Goal: Information Seeking & Learning: Learn about a topic

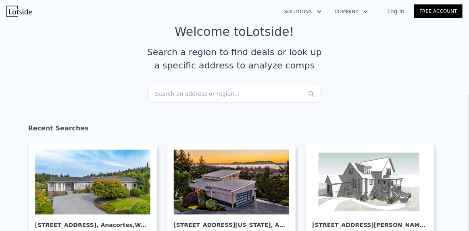
scroll to position [28, 0]
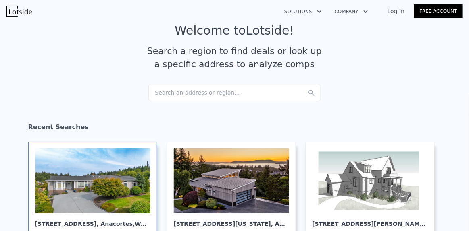
click at [103, 176] on div at bounding box center [92, 181] width 115 height 65
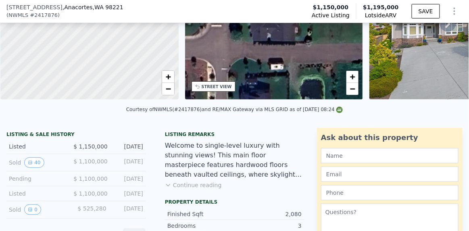
scroll to position [102, 0]
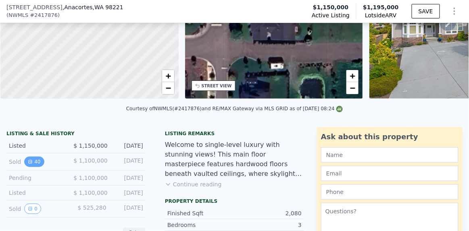
click at [35, 163] on button "40" at bounding box center [34, 162] width 20 height 10
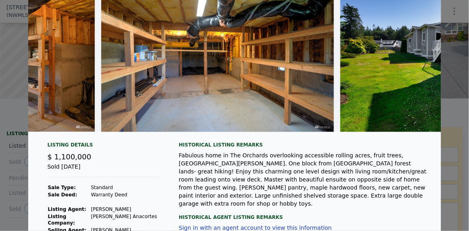
scroll to position [0, 0]
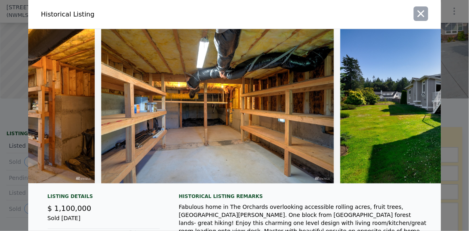
click at [417, 10] on icon "button" at bounding box center [420, 13] width 7 height 7
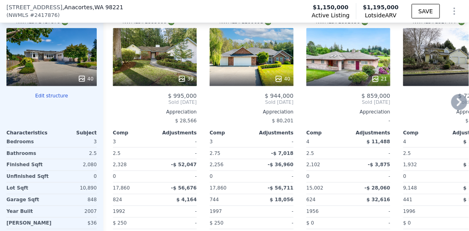
scroll to position [939, 0]
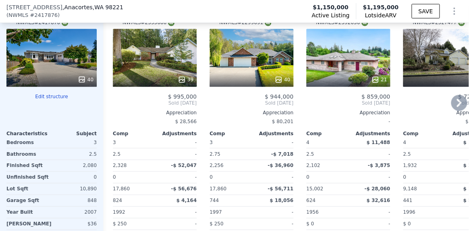
click at [454, 100] on icon at bounding box center [459, 103] width 16 height 16
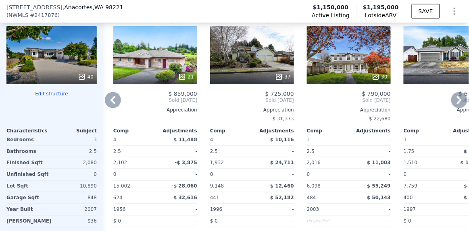
scroll to position [942, 0]
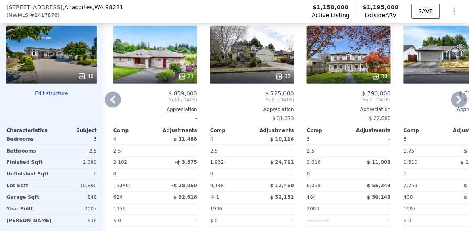
click at [457, 104] on icon at bounding box center [459, 100] width 16 height 16
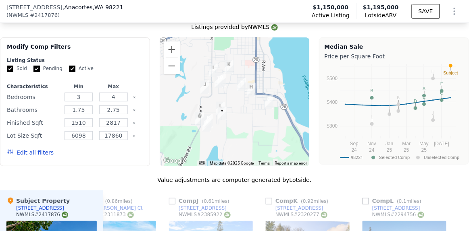
scroll to position [747, 0]
click at [9, 69] on input "Sold" at bounding box center [10, 68] width 6 height 6
checkbox input "false"
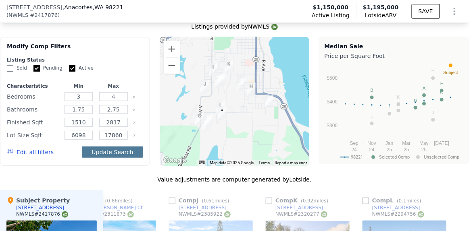
click at [115, 156] on button "Update Search" at bounding box center [112, 152] width 61 height 11
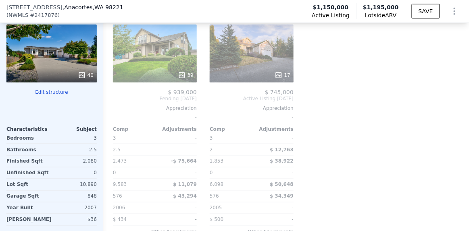
scroll to position [939, 0]
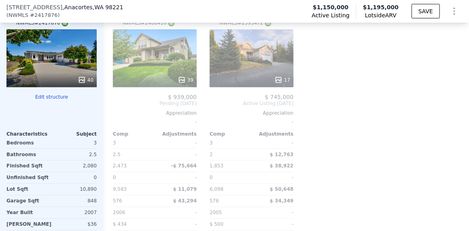
click at [246, 68] on div "17" at bounding box center [252, 58] width 84 height 58
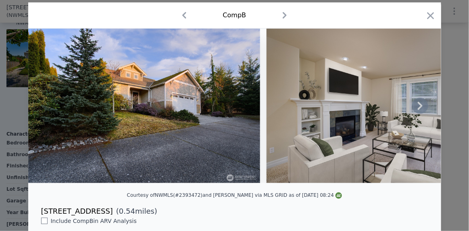
scroll to position [22, 0]
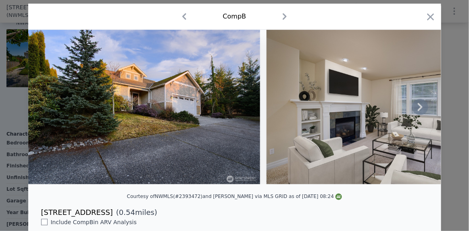
click at [412, 108] on icon at bounding box center [420, 107] width 16 height 16
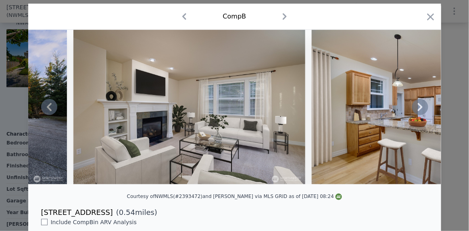
click at [412, 108] on icon at bounding box center [420, 107] width 16 height 16
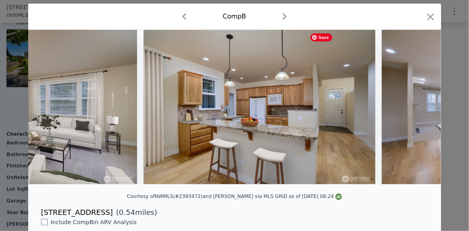
scroll to position [0, 386]
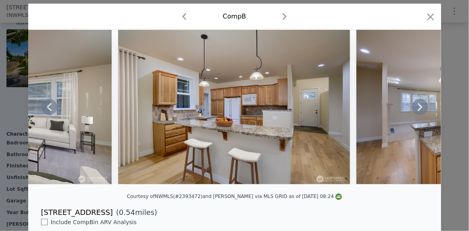
click at [412, 108] on icon at bounding box center [420, 107] width 16 height 16
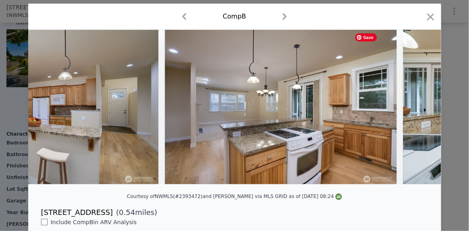
scroll to position [0, 580]
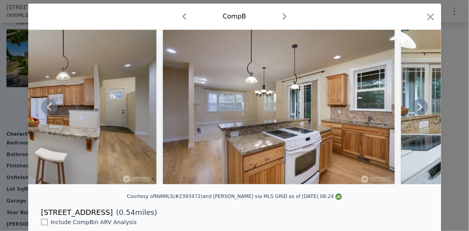
click at [412, 108] on icon at bounding box center [420, 107] width 16 height 16
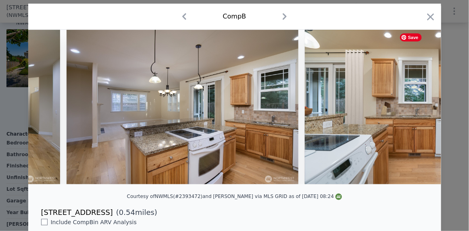
scroll to position [0, 773]
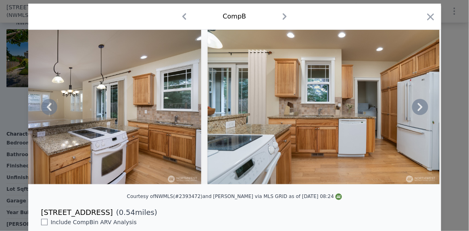
click at [412, 108] on icon at bounding box center [420, 107] width 16 height 16
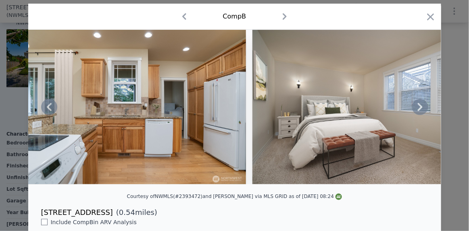
click at [412, 108] on icon at bounding box center [420, 107] width 16 height 16
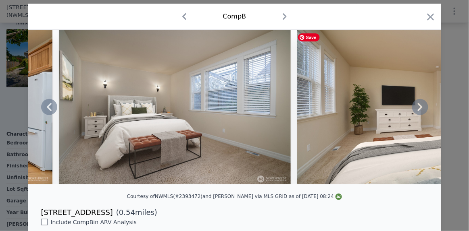
click at [412, 108] on icon at bounding box center [420, 107] width 16 height 16
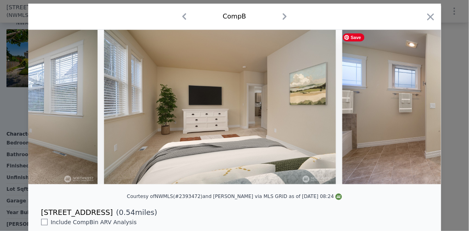
scroll to position [0, 1354]
click at [412, 108] on icon at bounding box center [420, 107] width 16 height 16
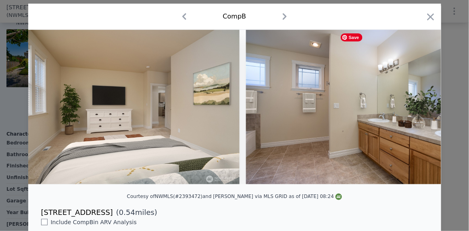
scroll to position [0, 1547]
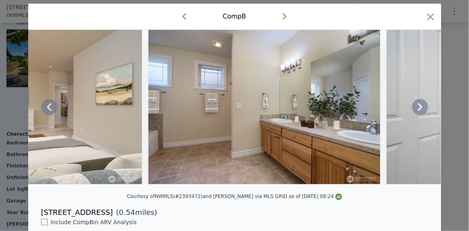
click at [412, 108] on icon at bounding box center [420, 107] width 16 height 16
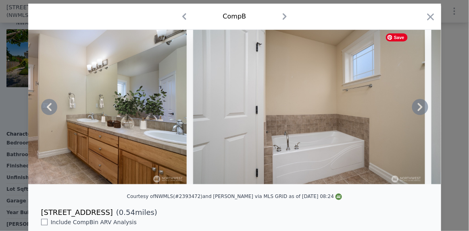
click at [412, 108] on icon at bounding box center [420, 107] width 16 height 16
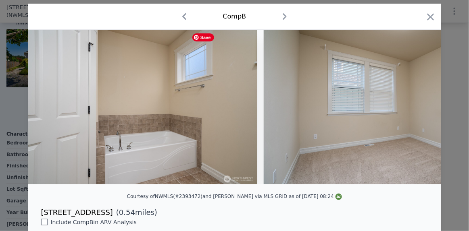
scroll to position [0, 1934]
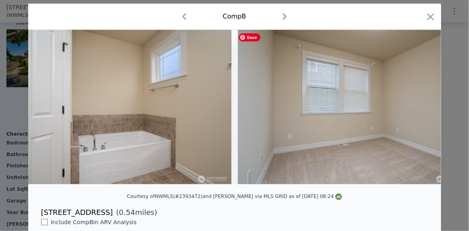
click at [412, 108] on div "1 photos are restricted from public view due to state or MLS regulations Login …" at bounding box center [234, 107] width 413 height 155
click at [412, 108] on icon at bounding box center [420, 107] width 16 height 16
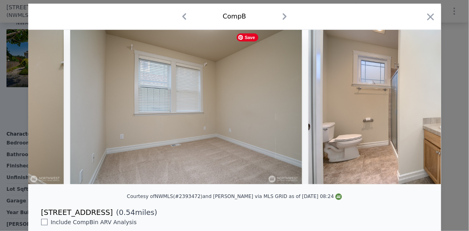
scroll to position [0, 2127]
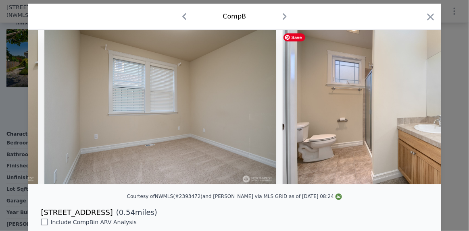
click at [412, 108] on div "1 photos are restricted from public view due to state or MLS regulations Login …" at bounding box center [234, 107] width 413 height 155
click at [412, 108] on icon at bounding box center [420, 107] width 16 height 16
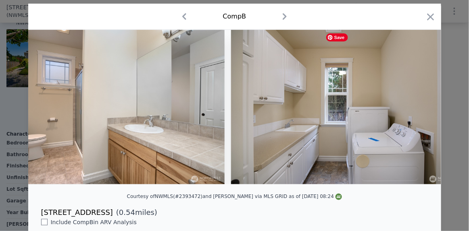
scroll to position [0, 2514]
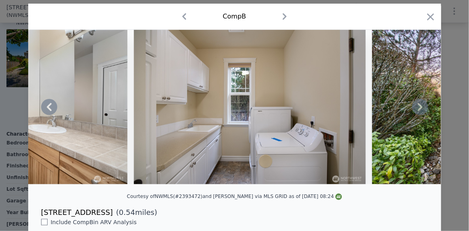
click at [412, 108] on icon at bounding box center [420, 107] width 16 height 16
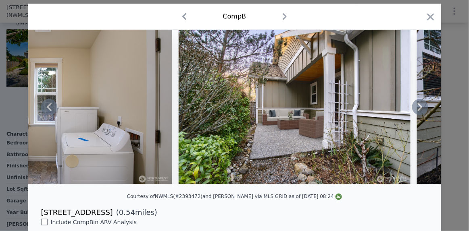
click at [412, 108] on icon at bounding box center [420, 107] width 16 height 16
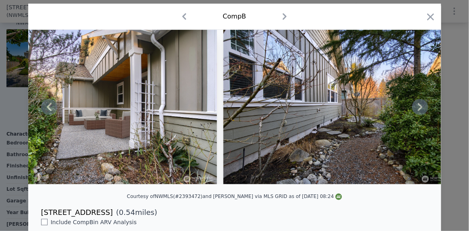
click at [412, 108] on icon at bounding box center [420, 107] width 16 height 16
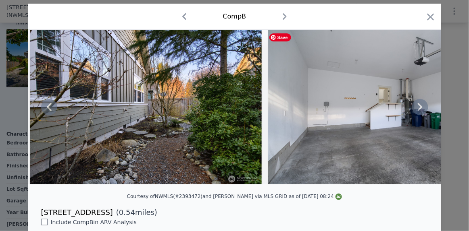
click at [412, 108] on icon at bounding box center [420, 107] width 16 height 16
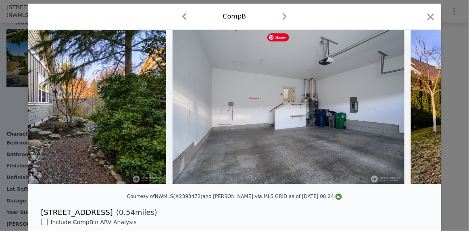
scroll to position [0, 3288]
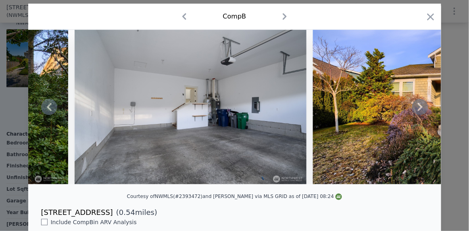
click at [412, 108] on icon at bounding box center [420, 107] width 16 height 16
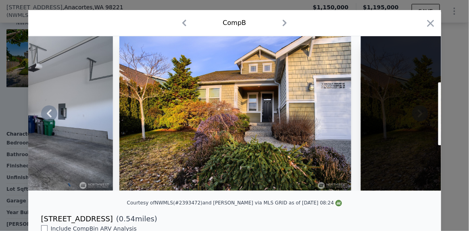
scroll to position [15, 0]
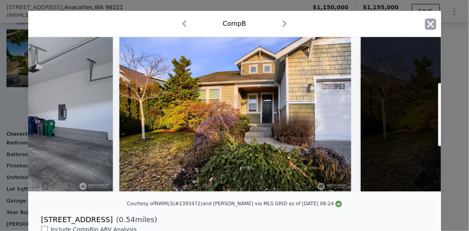
click at [427, 26] on icon "button" at bounding box center [430, 24] width 7 height 7
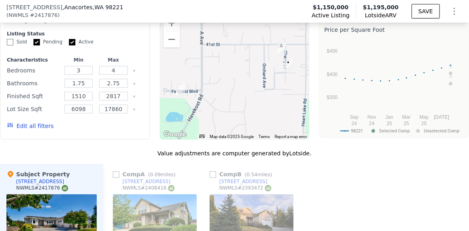
scroll to position [773, 0]
click at [165, 48] on button "Zoom out" at bounding box center [172, 40] width 16 height 16
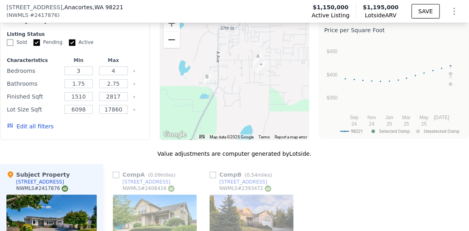
click at [166, 46] on button "Zoom out" at bounding box center [172, 40] width 16 height 16
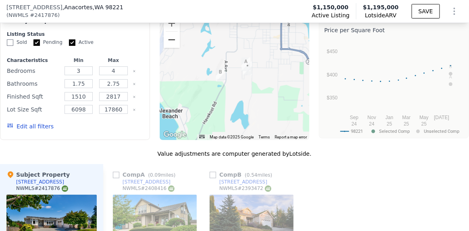
click at [166, 46] on button "Zoom out" at bounding box center [172, 40] width 16 height 16
